Goal: Transaction & Acquisition: Purchase product/service

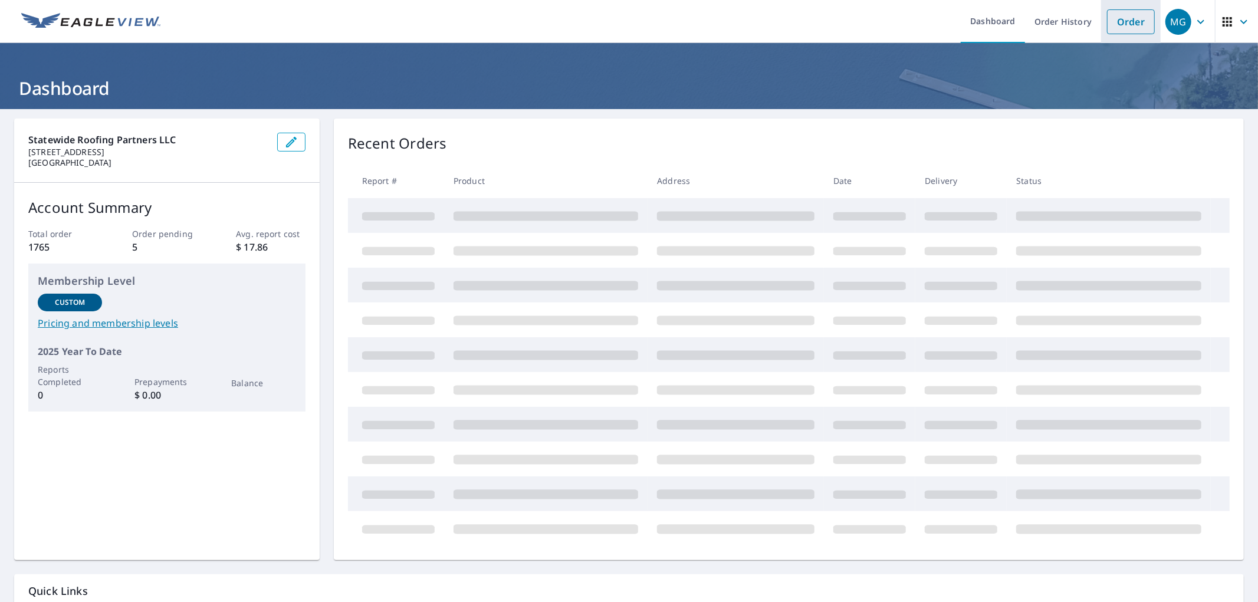
click at [1107, 26] on link "Order" at bounding box center [1131, 21] width 48 height 25
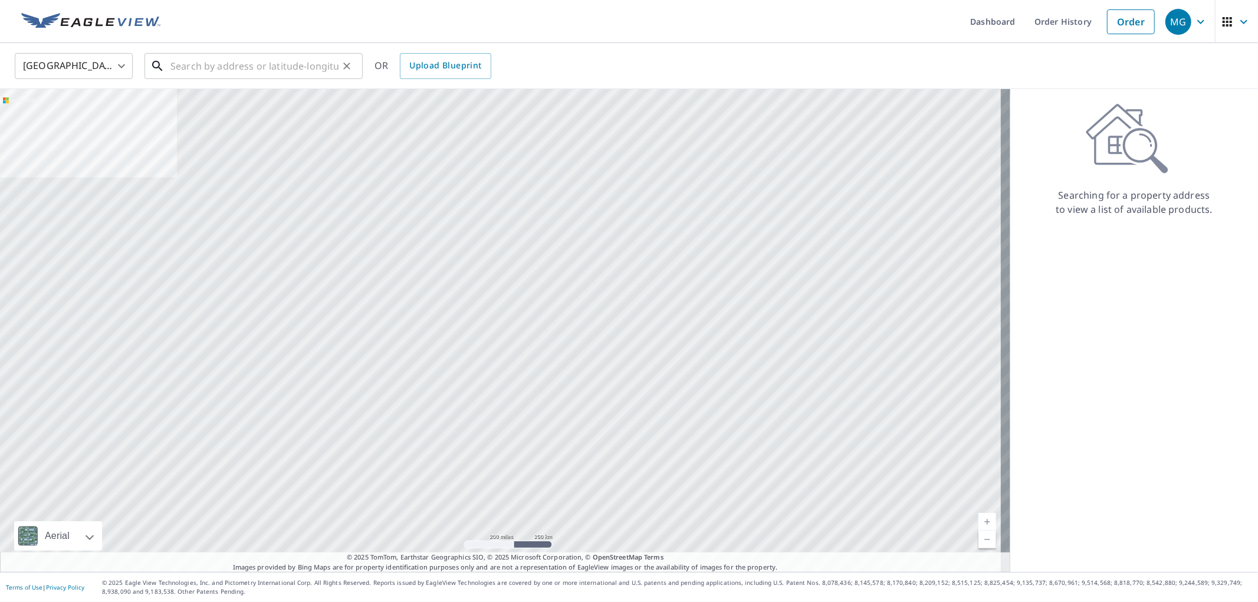
click at [326, 61] on input "text" at bounding box center [254, 66] width 168 height 33
paste input "[STREET_ADDRESS]"
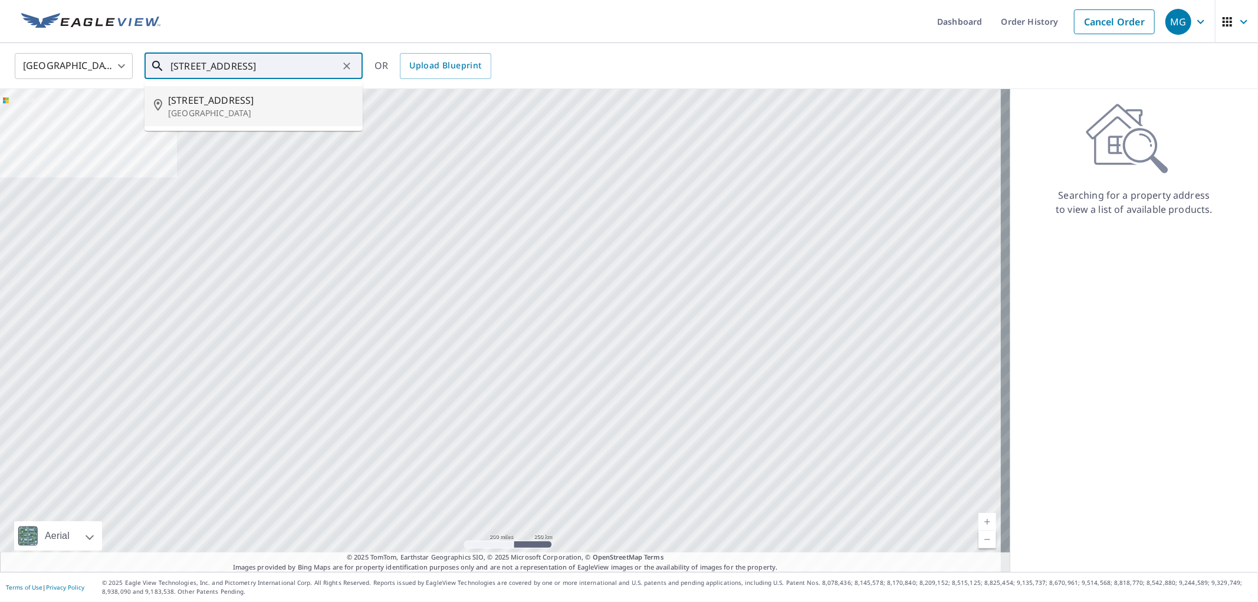
click at [240, 105] on span "[STREET_ADDRESS]" at bounding box center [260, 100] width 185 height 14
type input "[STREET_ADDRESS]"
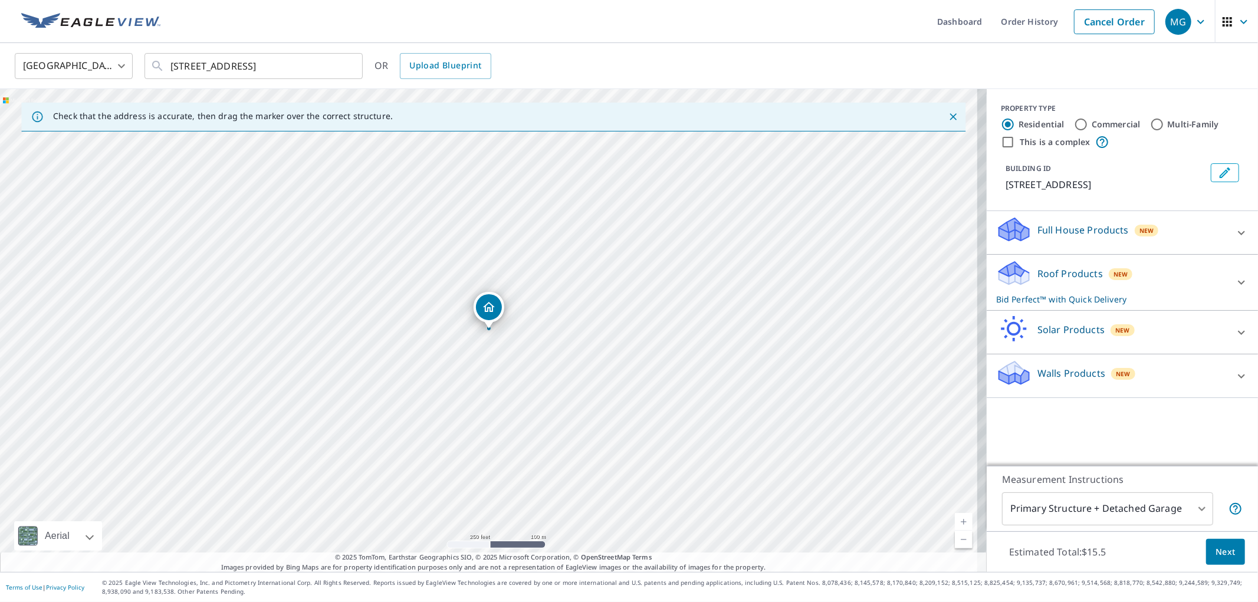
click at [1216, 549] on span "Next" at bounding box center [1226, 552] width 20 height 15
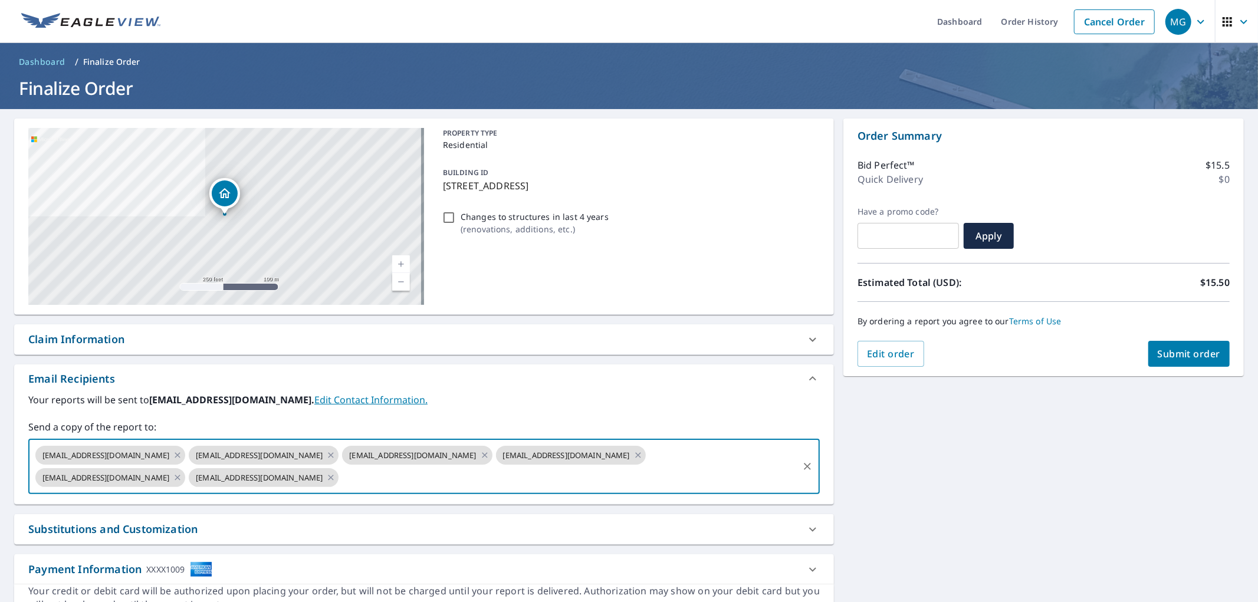
click at [480, 477] on input "text" at bounding box center [568, 478] width 457 height 22
type input "[EMAIL_ADDRESS][DOMAIN_NAME]"
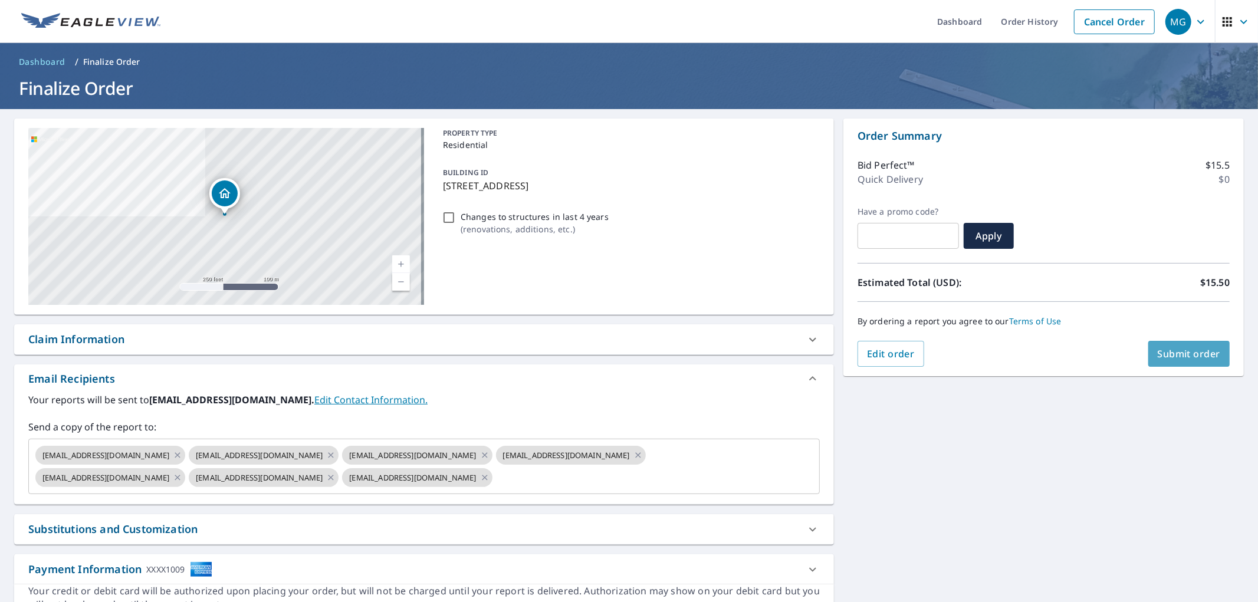
click at [1174, 351] on span "Submit order" at bounding box center [1189, 353] width 63 height 13
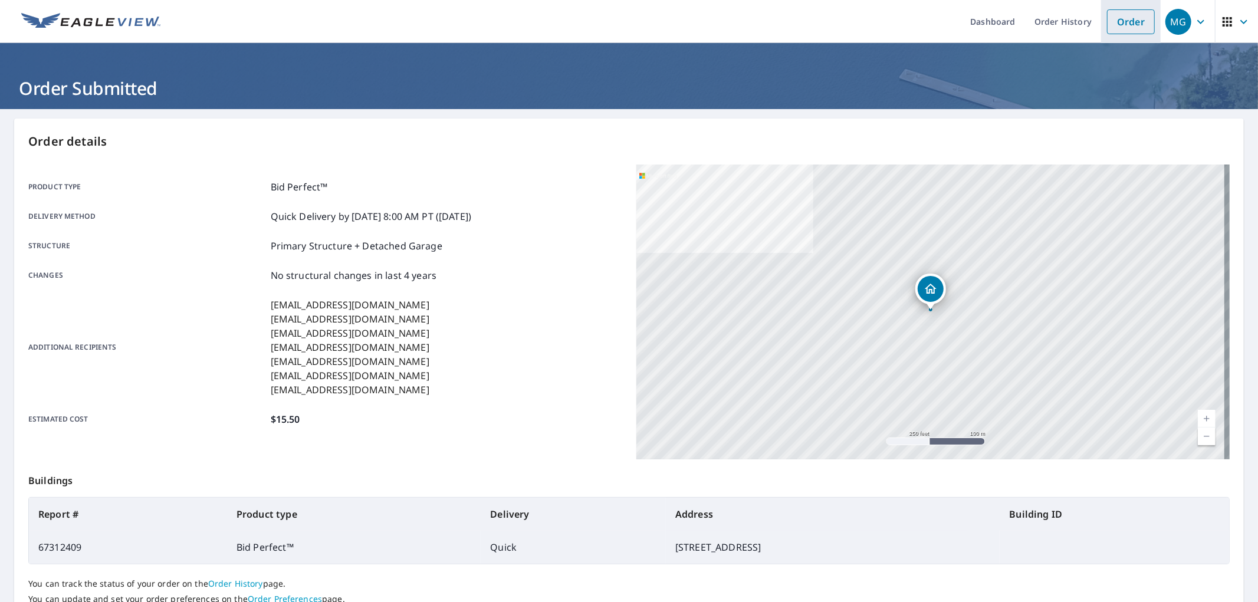
click at [1110, 24] on link "Order" at bounding box center [1131, 21] width 48 height 25
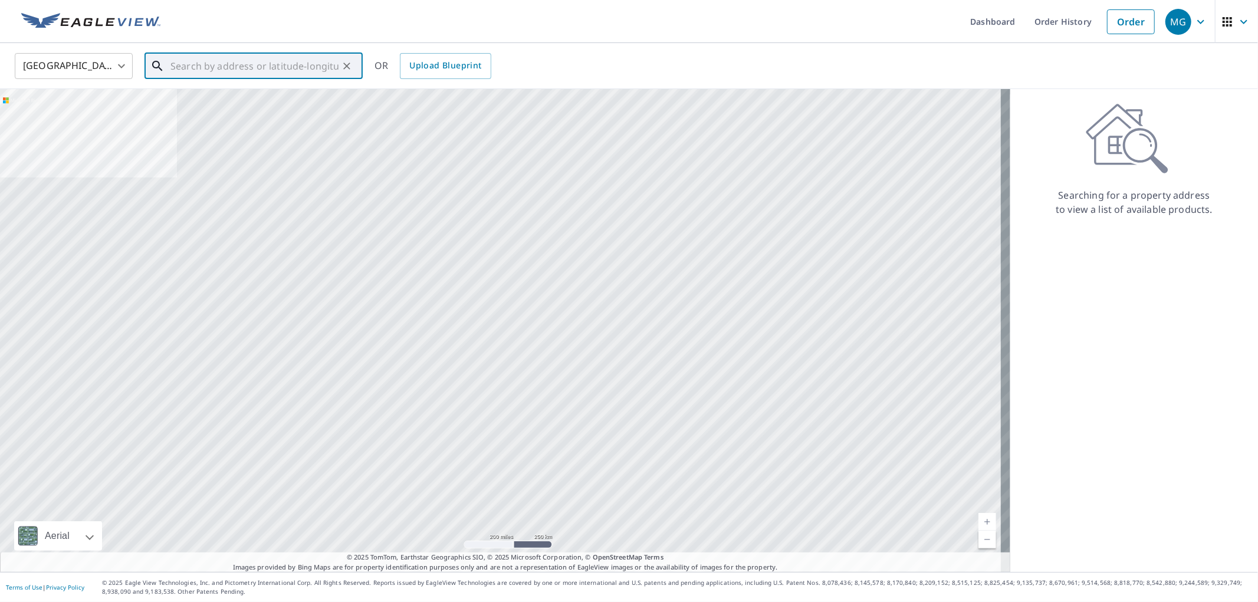
click at [317, 69] on input "text" at bounding box center [254, 66] width 168 height 33
paste input "[STREET_ADDRESS]"
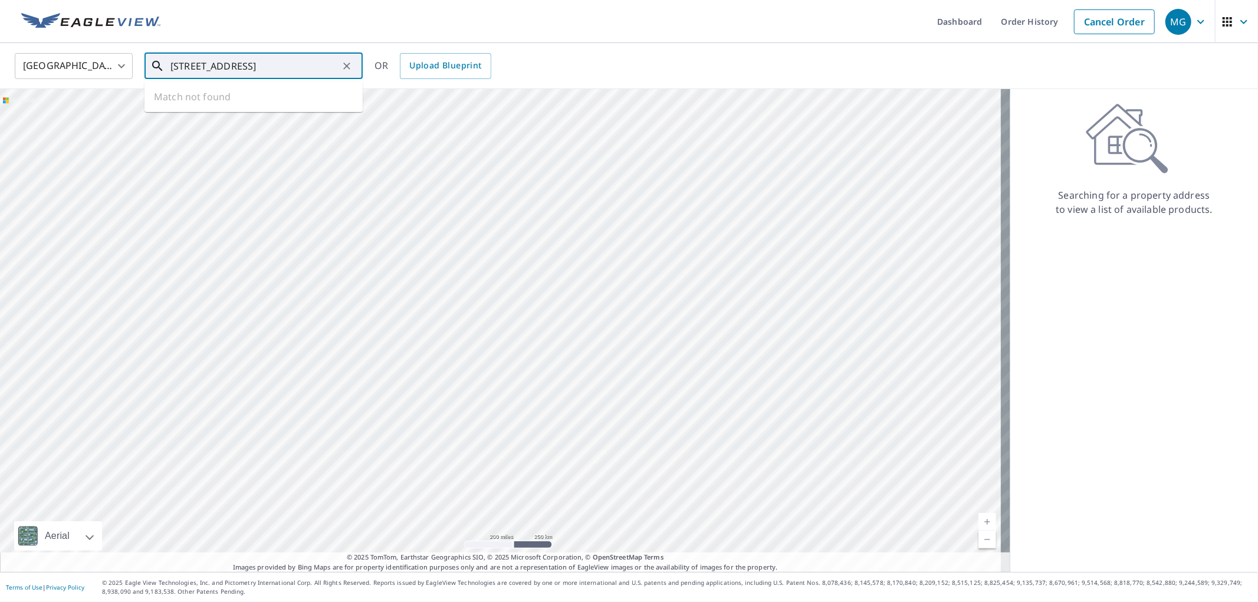
scroll to position [0, 25]
click at [232, 103] on span "[STREET_ADDRESS]" at bounding box center [260, 100] width 185 height 14
type input "[STREET_ADDRESS]"
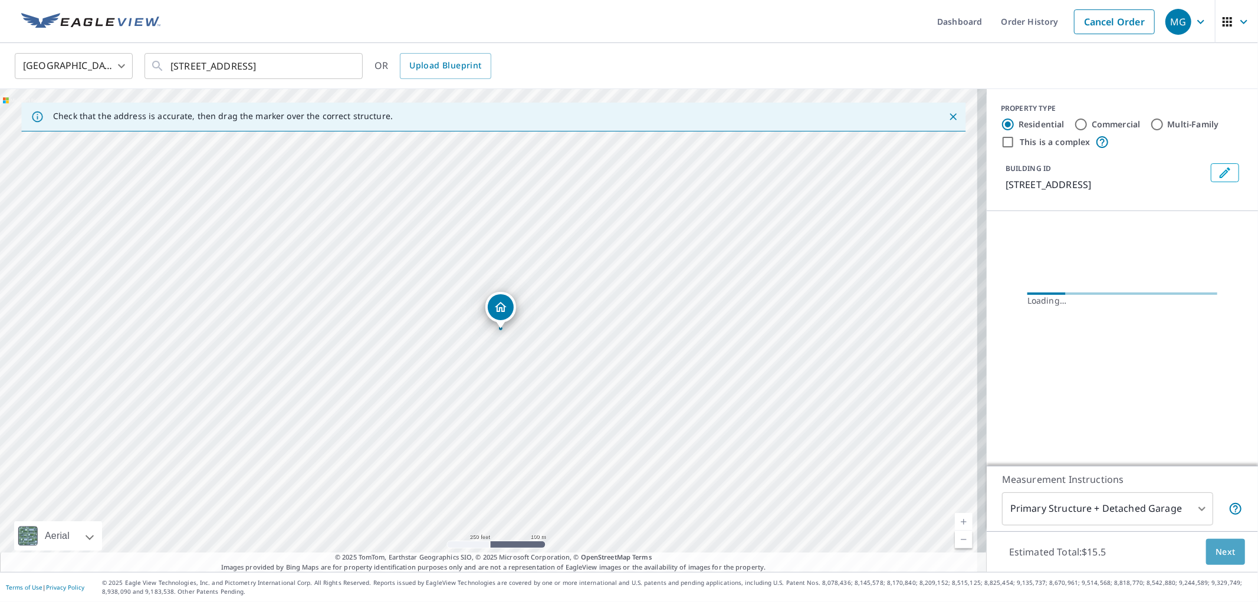
click at [1206, 549] on button "Next" at bounding box center [1225, 552] width 39 height 27
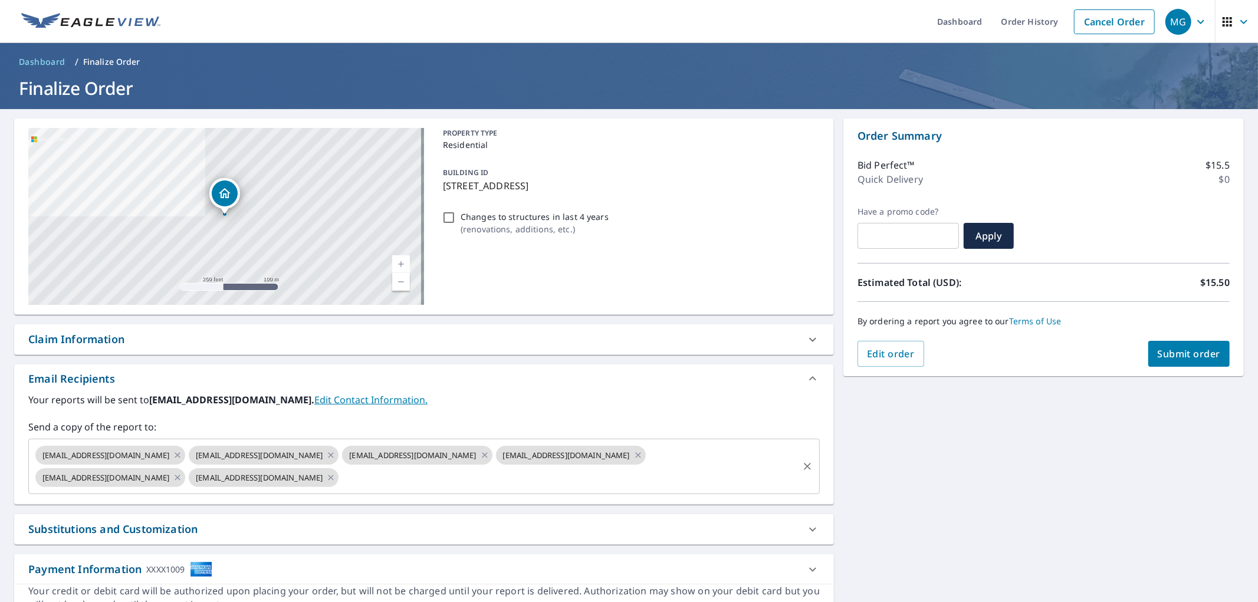
click at [439, 470] on input "text" at bounding box center [568, 478] width 457 height 22
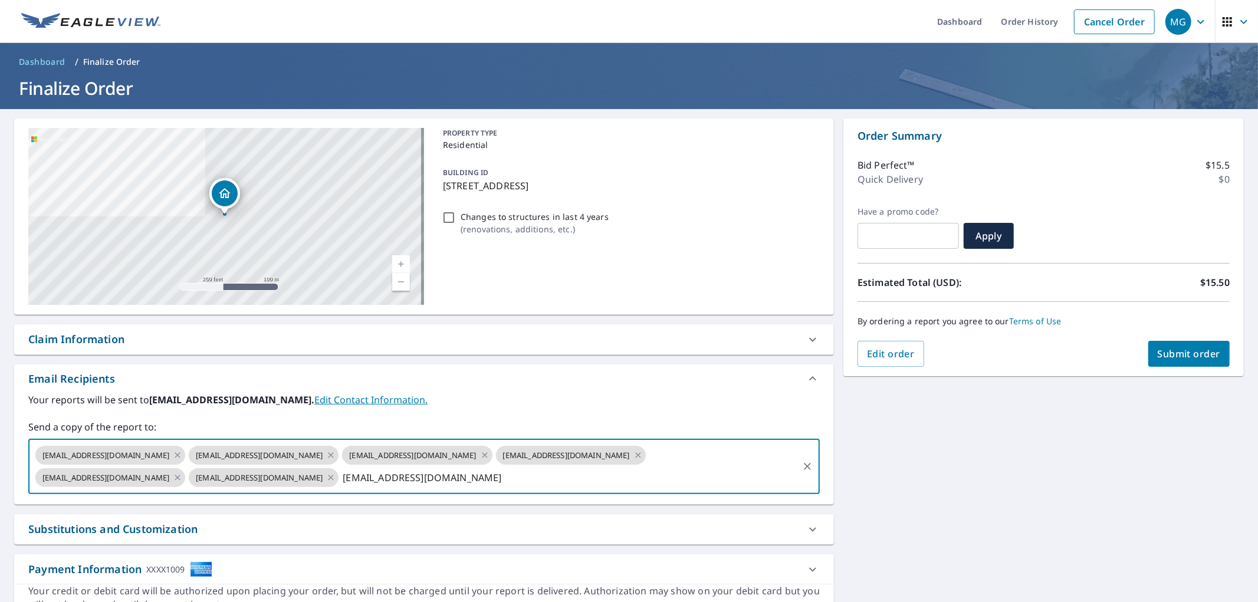
type input "[EMAIL_ADDRESS][DOMAIN_NAME]"
click at [1203, 351] on span "Submit order" at bounding box center [1189, 353] width 63 height 13
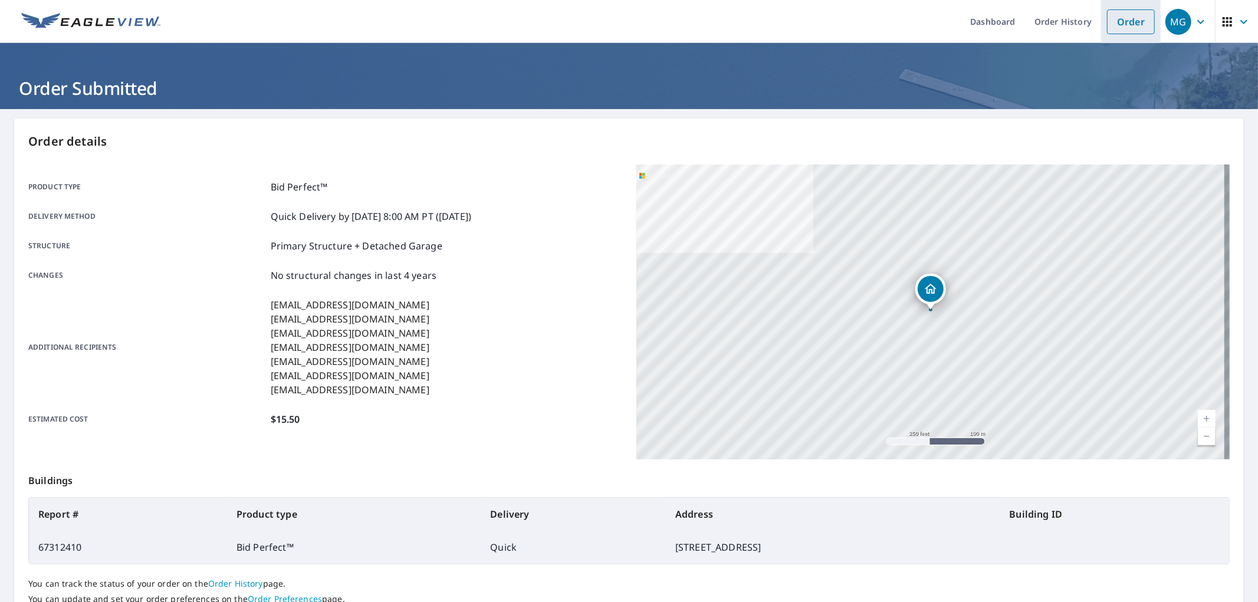
click at [1117, 17] on link "Order" at bounding box center [1131, 21] width 48 height 25
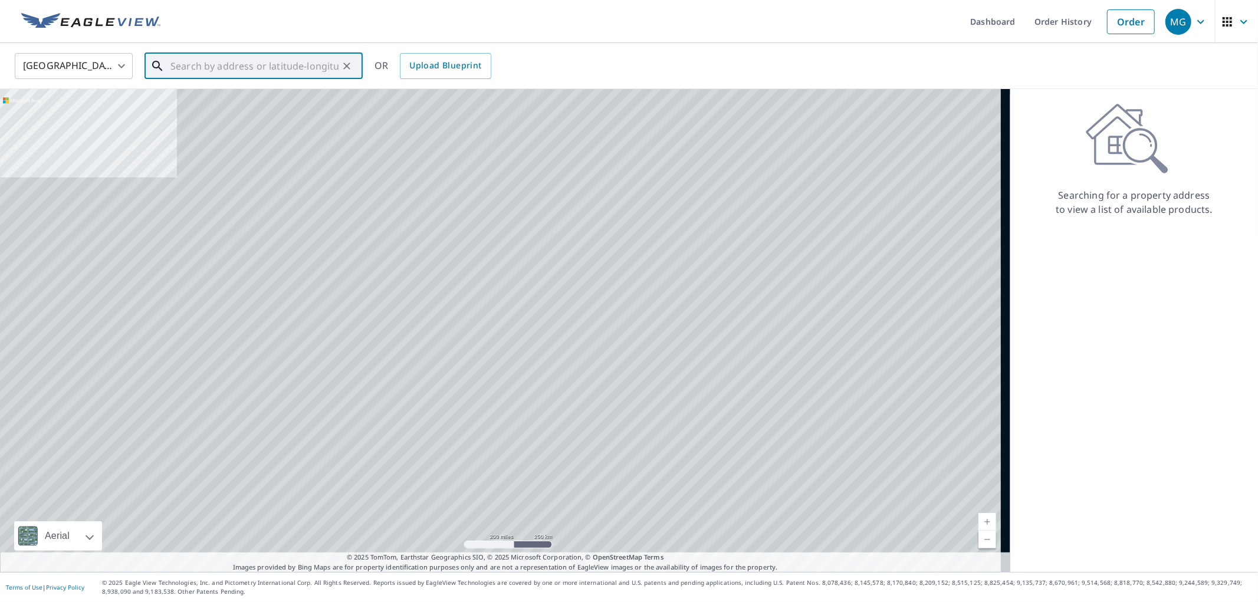
click at [335, 76] on input "text" at bounding box center [254, 66] width 168 height 33
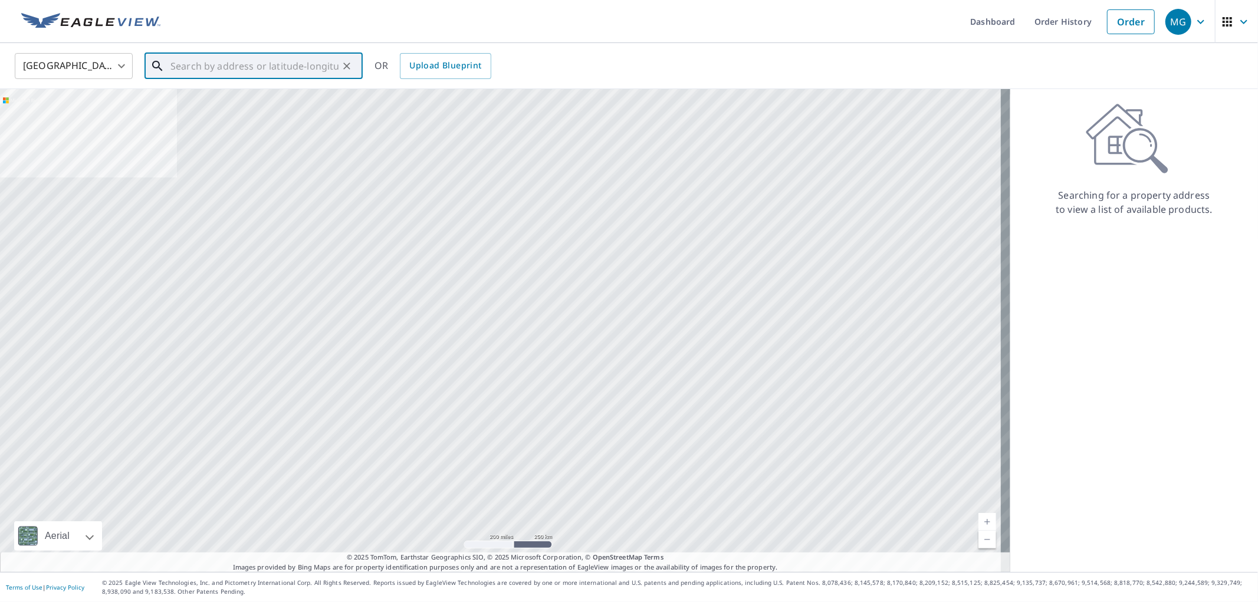
paste input "[STREET_ADDRESS]"
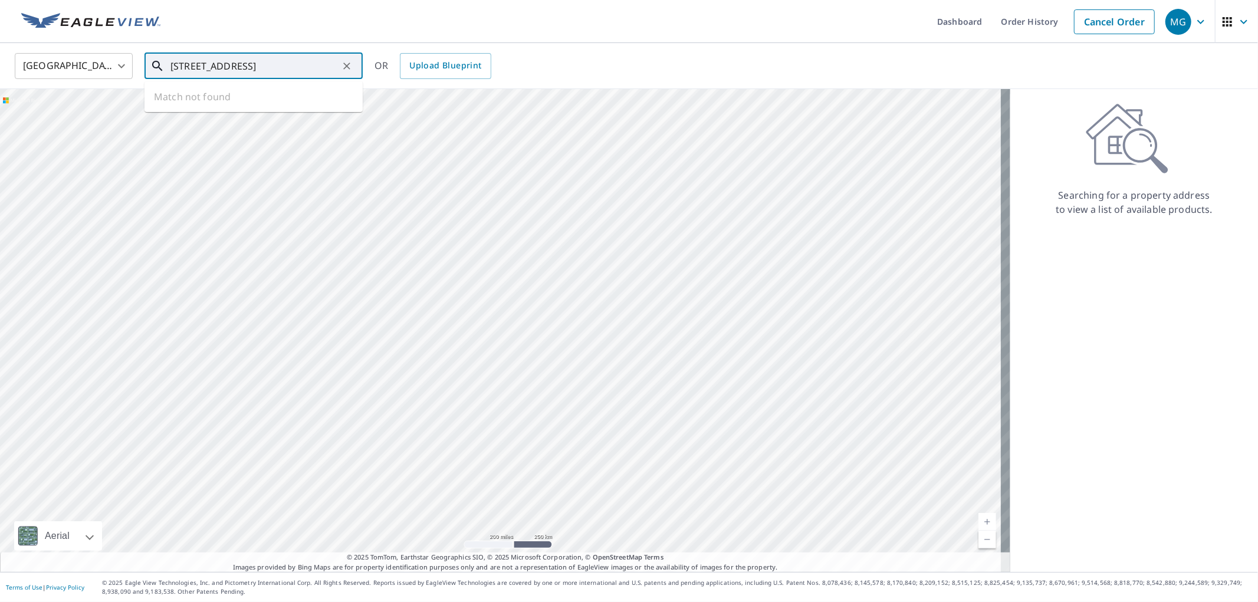
scroll to position [0, 24]
click at [242, 110] on p "[GEOGRAPHIC_DATA]" at bounding box center [260, 113] width 185 height 12
type input "[STREET_ADDRESS]"
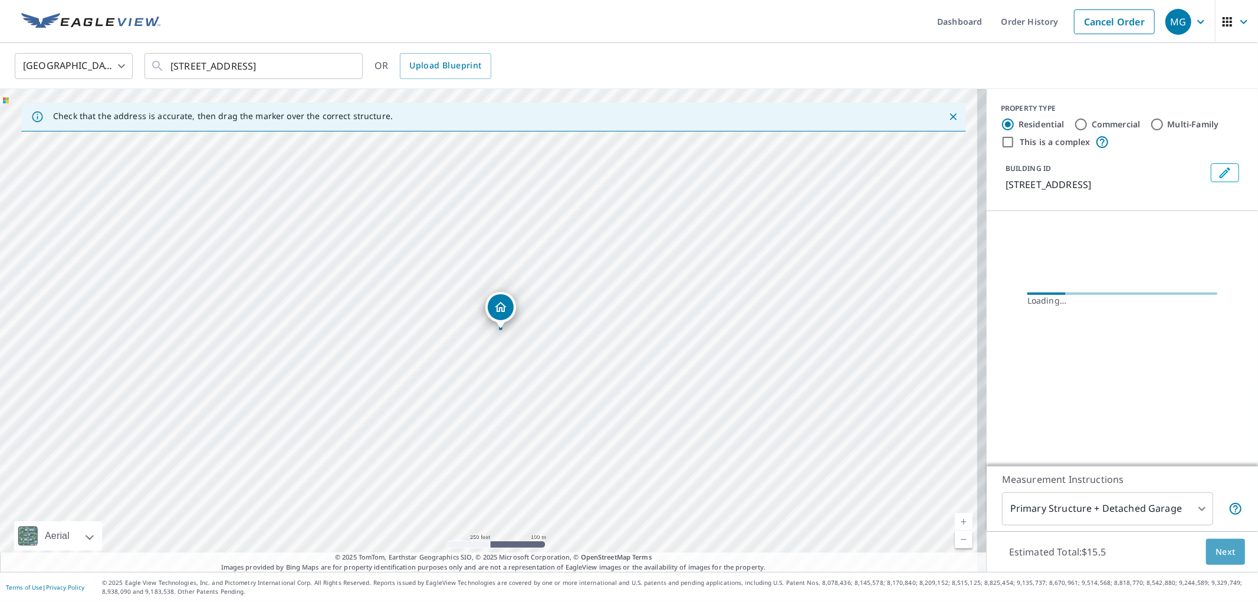
click at [1216, 555] on span "Next" at bounding box center [1226, 552] width 20 height 15
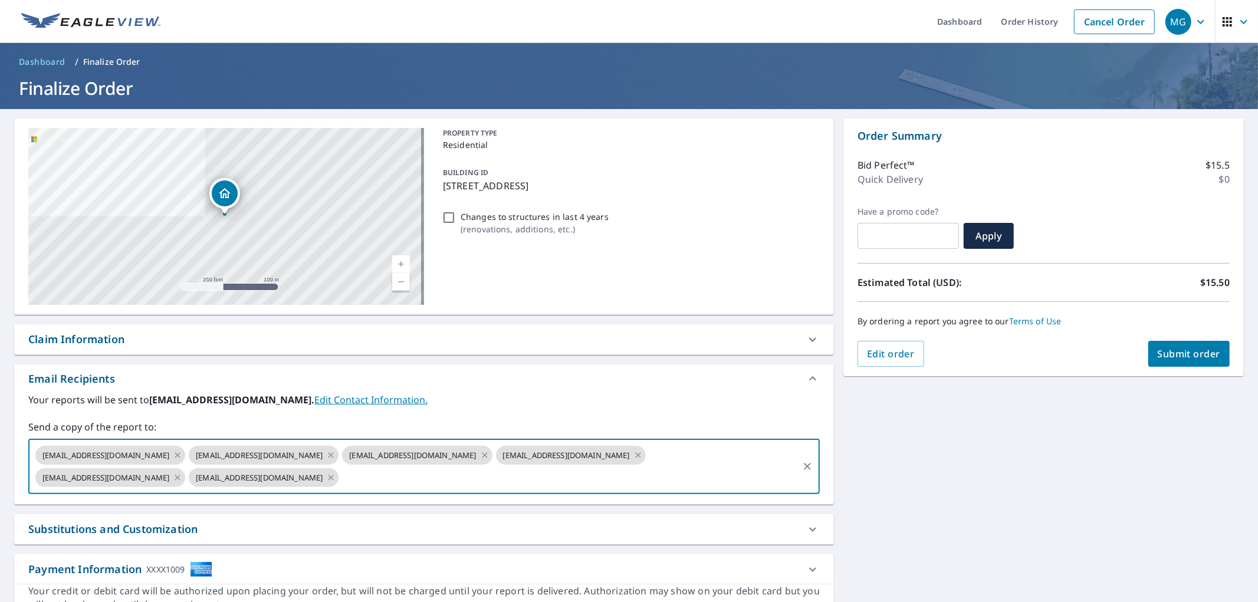
click at [427, 486] on input "text" at bounding box center [568, 478] width 457 height 22
type input "[EMAIL_ADDRESS][DOMAIN_NAME]"
click at [1134, 359] on div "Edit order Submit order" at bounding box center [1044, 354] width 372 height 26
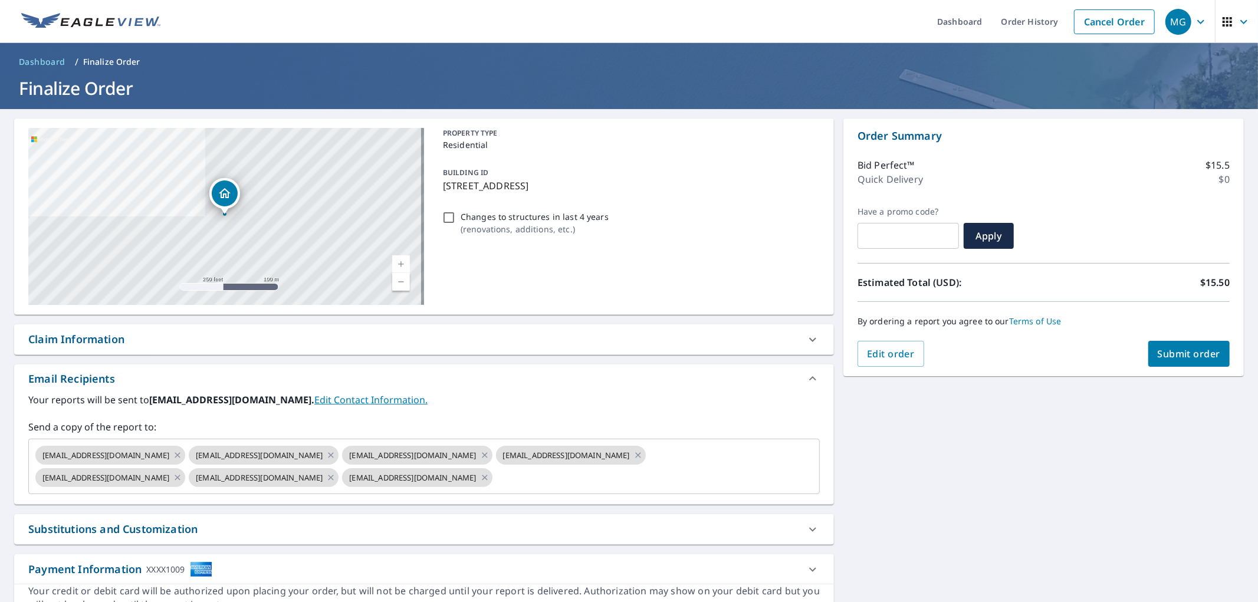
click at [1158, 347] on span "Submit order" at bounding box center [1189, 353] width 63 height 13
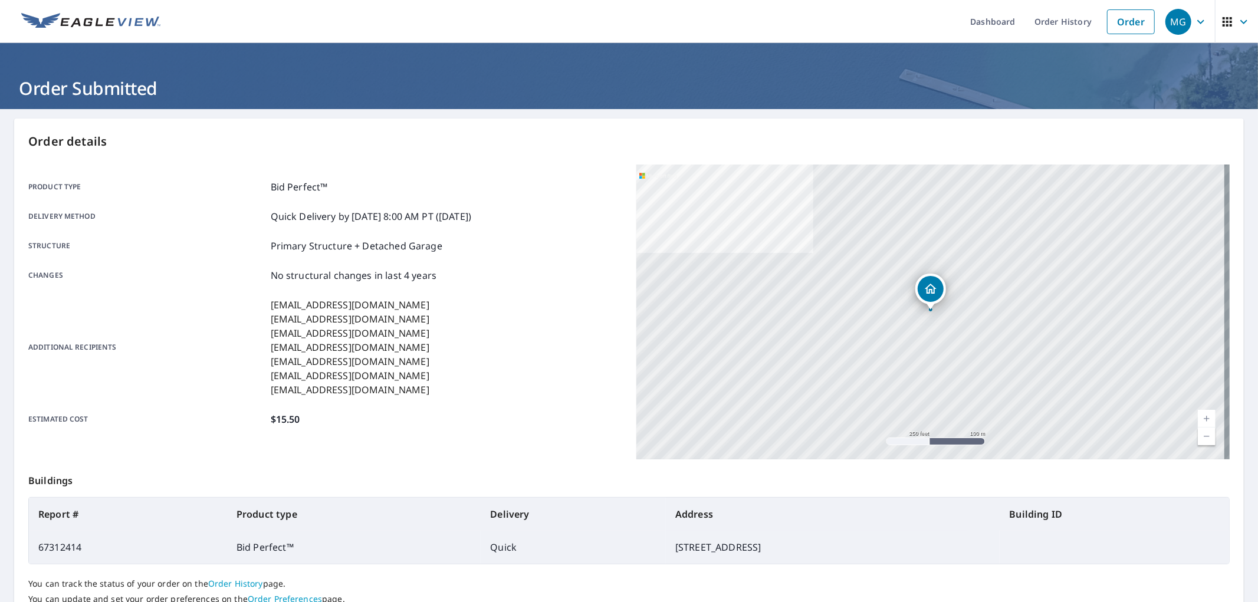
scroll to position [65, 0]
